Goal: Task Accomplishment & Management: Manage account settings

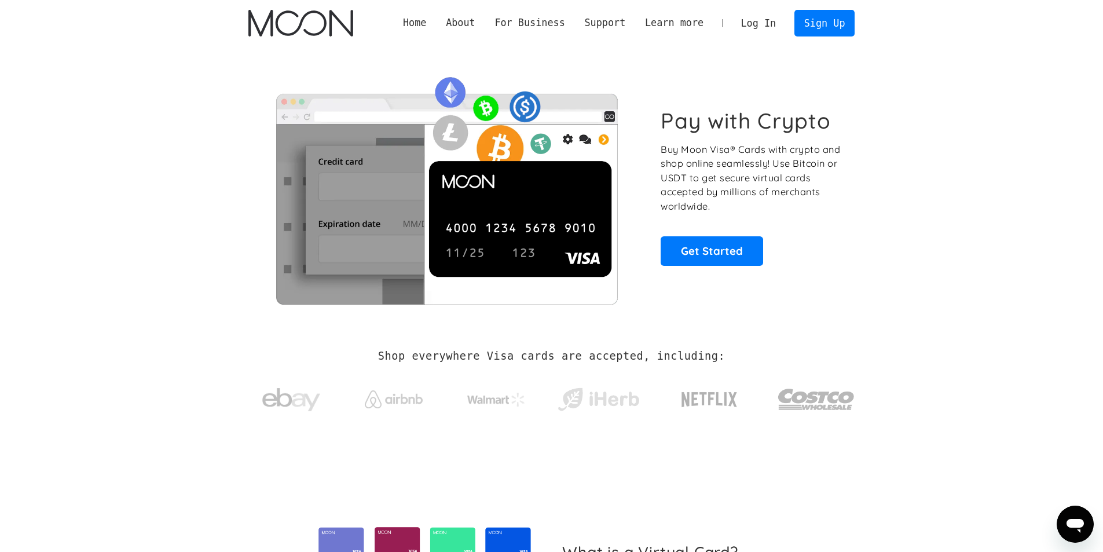
drag, startPoint x: 760, startPoint y: 21, endPoint x: 760, endPoint y: 28, distance: 6.9
click at [760, 21] on link "Log In" at bounding box center [758, 22] width 54 height 25
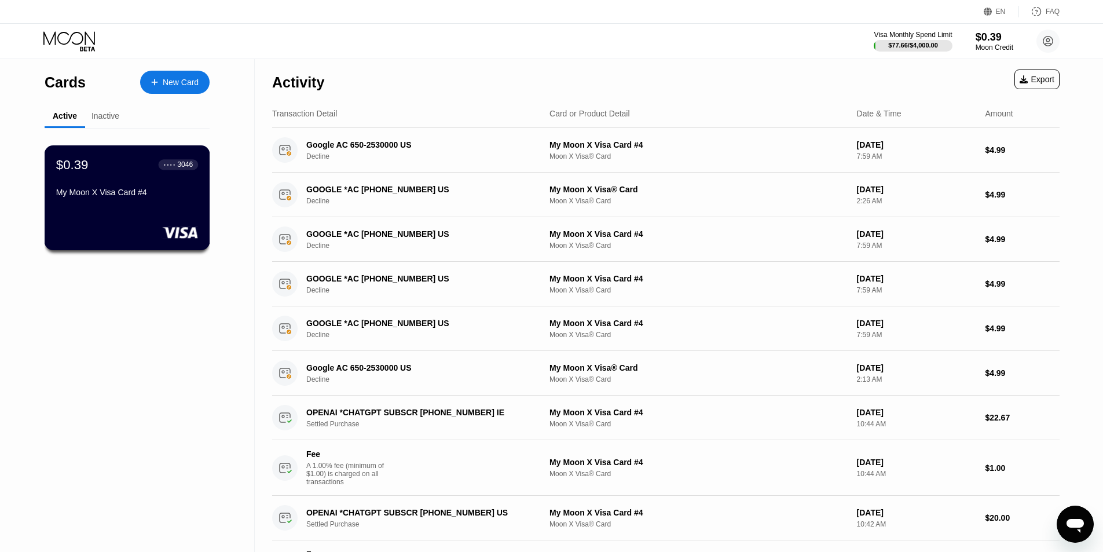
click at [129, 185] on div "$0.39 ● ● ● ● 3046 My Moon X Visa Card #4" at bounding box center [127, 179] width 142 height 45
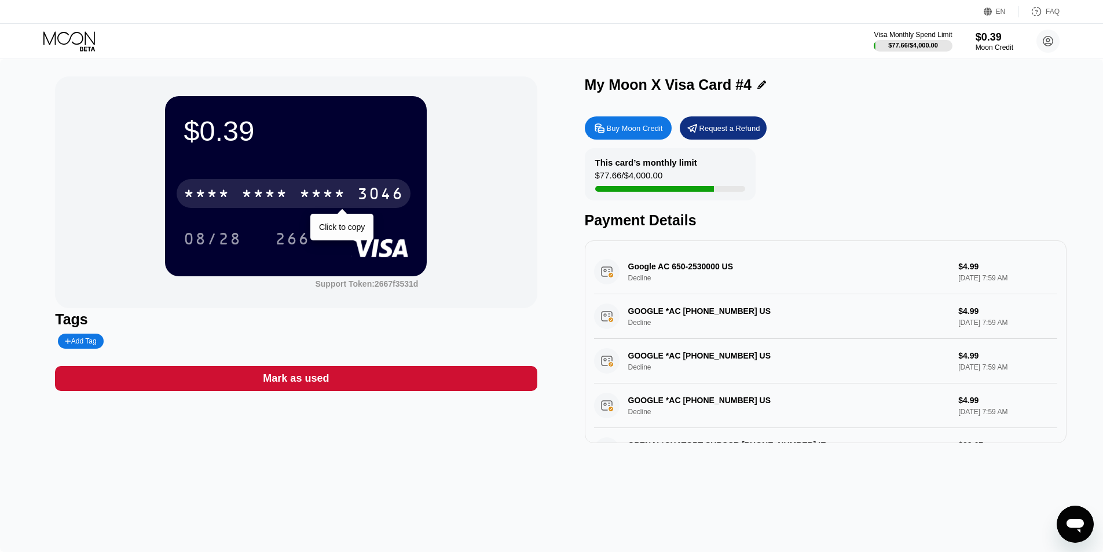
click at [325, 202] on div "* * * *" at bounding box center [322, 195] width 46 height 19
click at [199, 240] on div "08/28" at bounding box center [213, 240] width 58 height 19
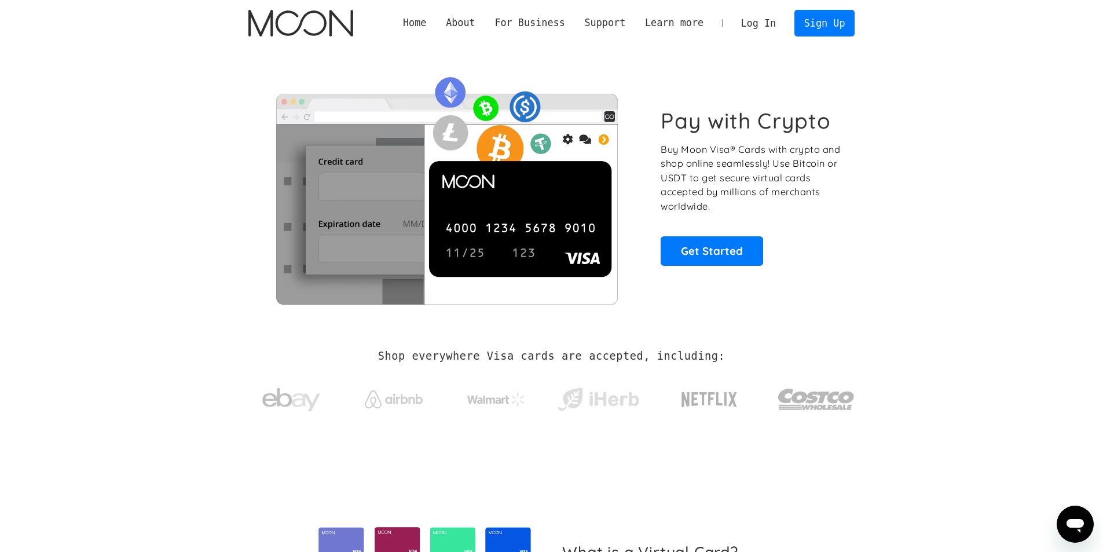
click at [756, 24] on link "Log In" at bounding box center [758, 22] width 54 height 25
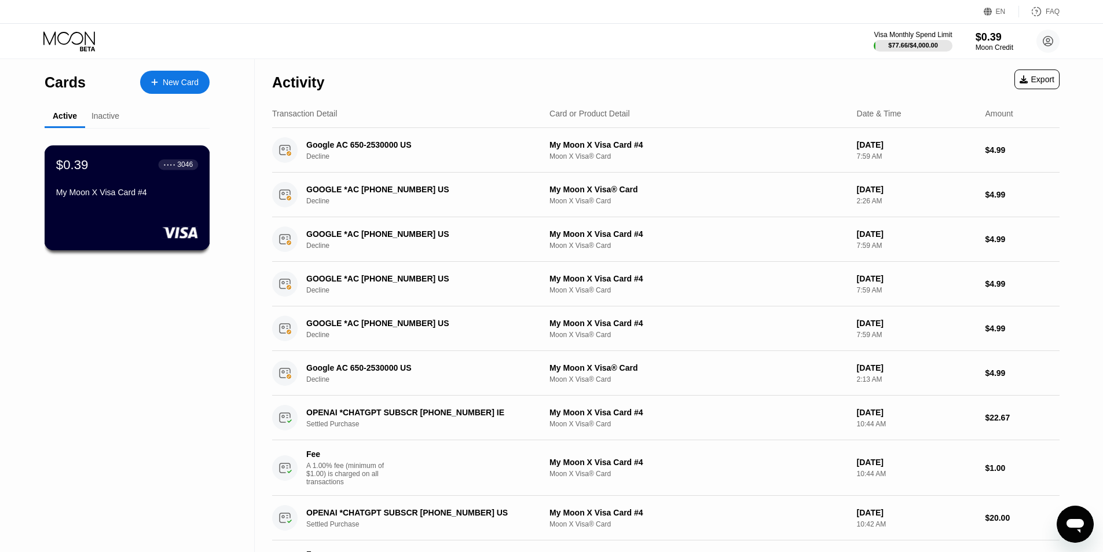
click at [120, 197] on div "My Moon X Visa Card #4" at bounding box center [127, 192] width 142 height 9
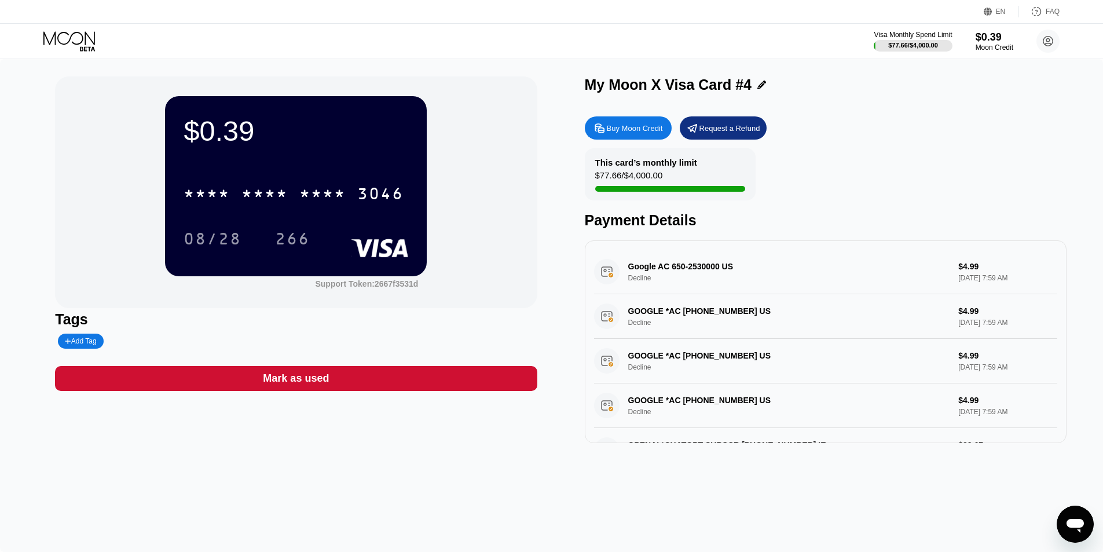
drag, startPoint x: 1020, startPoint y: 274, endPoint x: 818, endPoint y: 265, distance: 202.3
click at [818, 265] on div "Google AC 650-2530000 US Decline $4.99 Sep 22, 2025 7:59 AM" at bounding box center [825, 272] width 463 height 45
